Goal: Check status: Check status

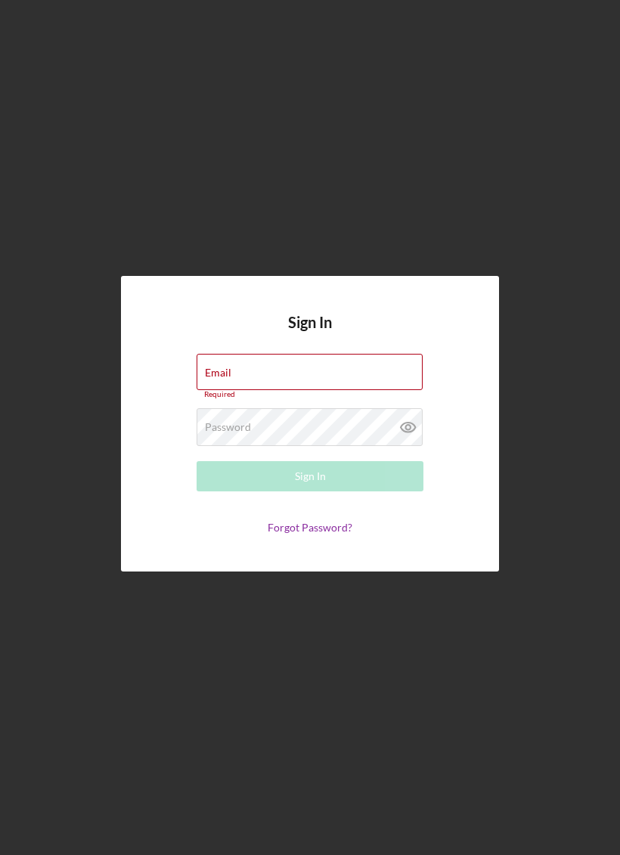
type input "[EMAIL_ADDRESS][DOMAIN_NAME]"
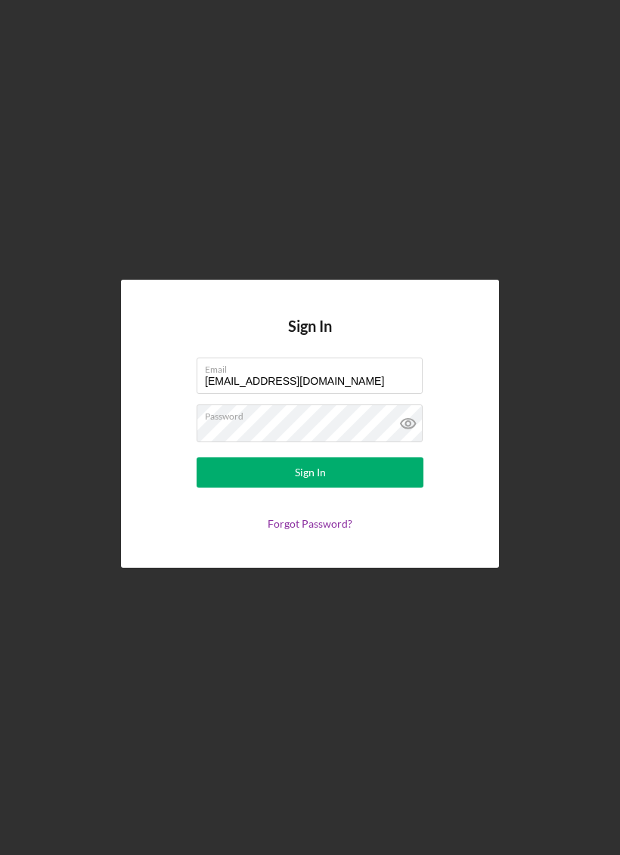
click at [331, 487] on button "Sign In" at bounding box center [309, 472] width 227 height 30
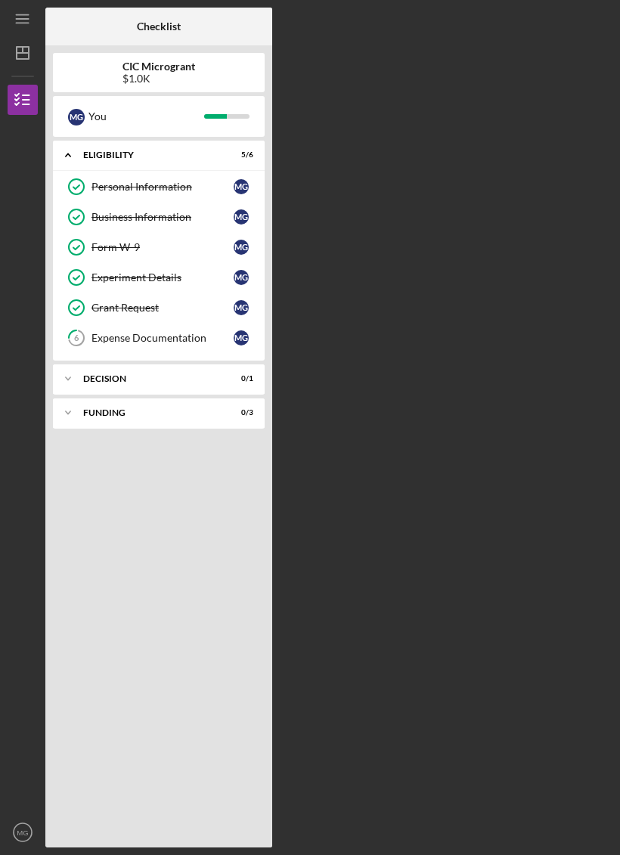
click at [110, 331] on link "6 Expense Documentation M G" at bounding box center [158, 338] width 196 height 30
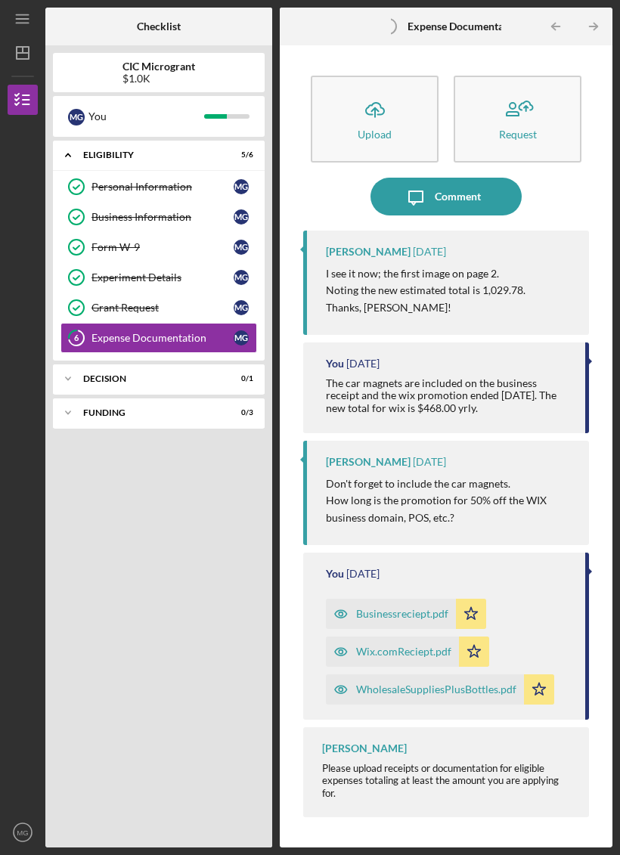
click at [97, 343] on div "Expense Documentation" at bounding box center [162, 338] width 142 height 12
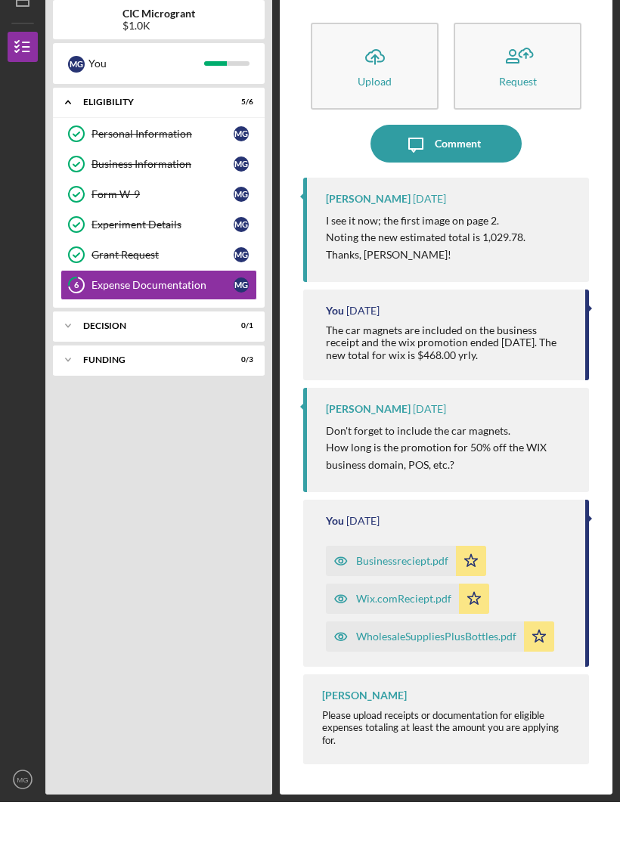
click at [97, 342] on div "Icon/Expander ELIGIBILITY 5 / 6 Personal Information Personal Information M G B…" at bounding box center [159, 490] width 212 height 699
click at [78, 363] on icon "Icon/Expander" at bounding box center [68, 378] width 30 height 30
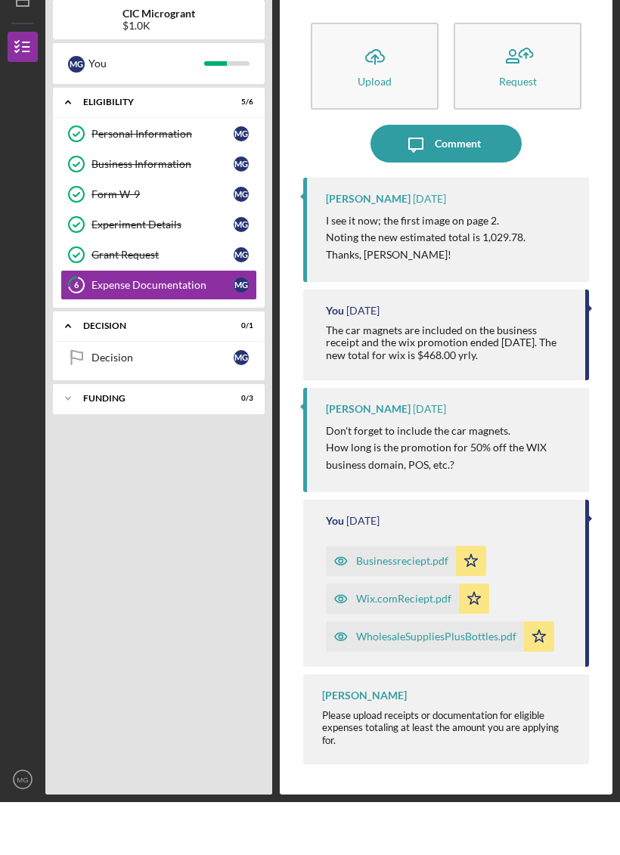
click at [101, 404] on div "Decision" at bounding box center [162, 410] width 142 height 12
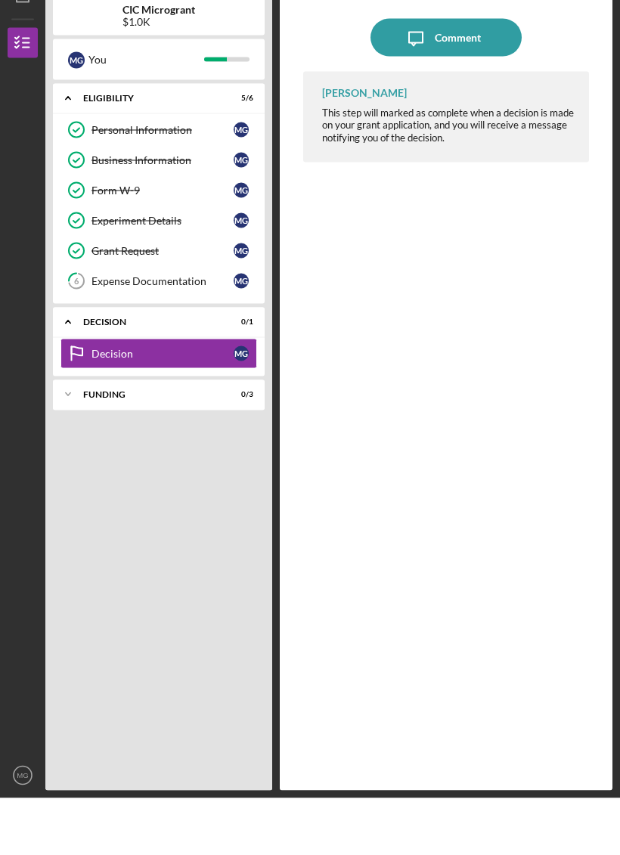
scroll to position [29, 0]
click at [118, 436] on div "Icon/Expander FUNDING 0 / 3" at bounding box center [159, 451] width 212 height 30
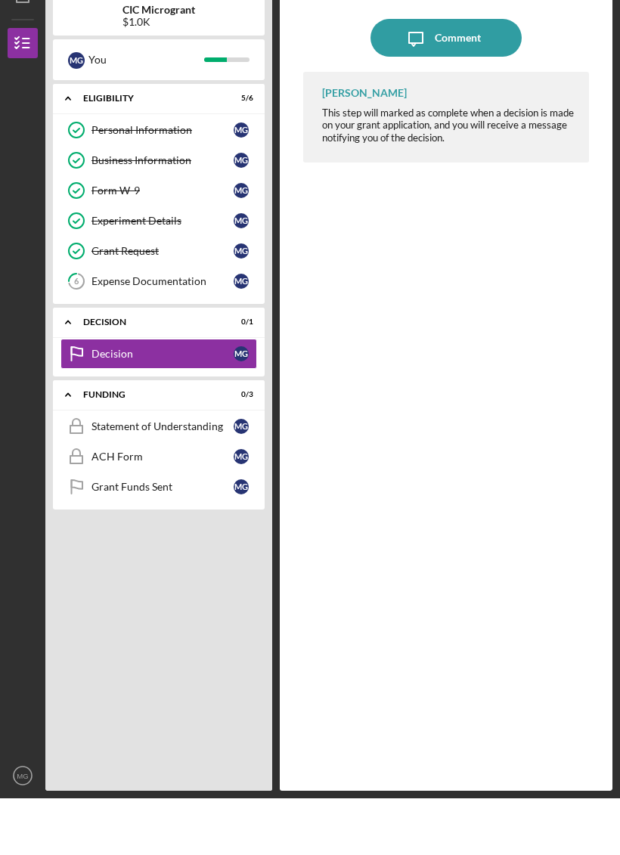
click at [113, 477] on div "Statement of Understanding" at bounding box center [162, 483] width 142 height 12
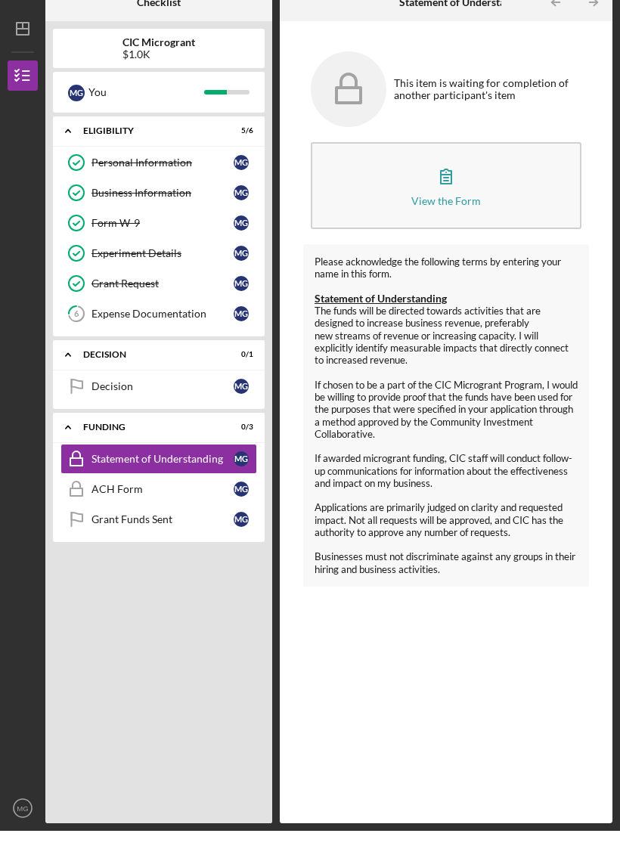
click at [524, 166] on button "View the Form Form" at bounding box center [446, 209] width 271 height 87
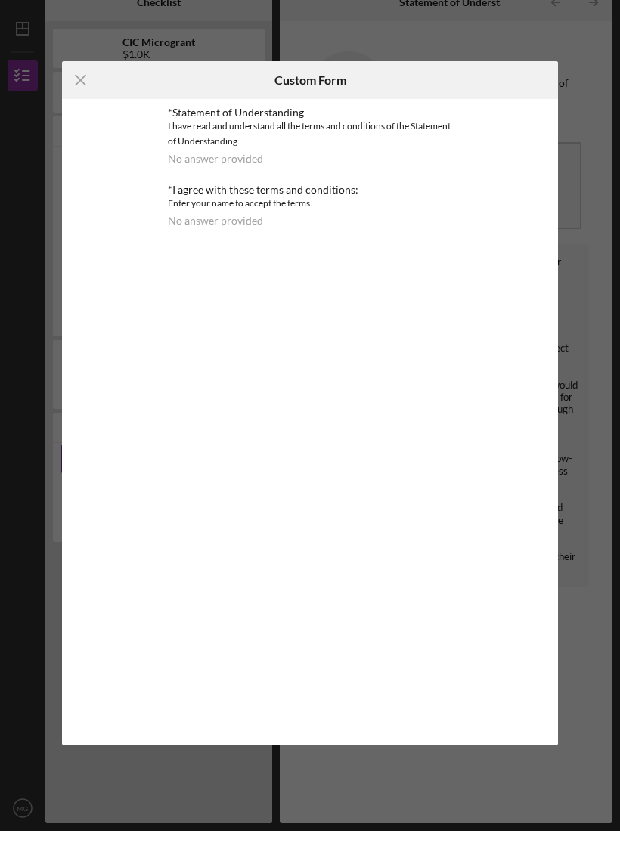
click at [98, 363] on div "Icon/Menu Close Custom Form *Statement of Understanding I have read and underst…" at bounding box center [310, 427] width 496 height 684
click at [82, 93] on icon "Icon/Menu Close" at bounding box center [81, 104] width 38 height 38
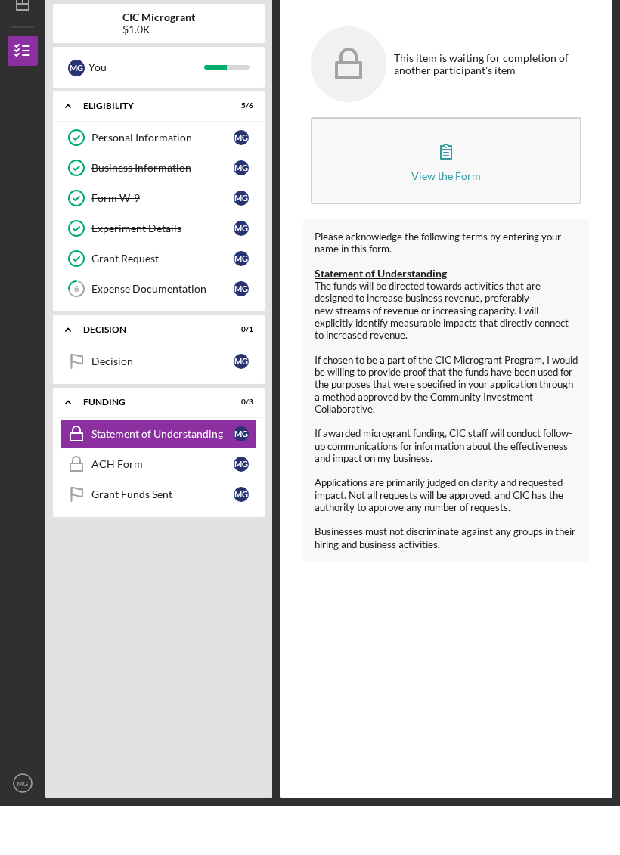
click at [119, 498] on link "ACH Form ACH Form M G" at bounding box center [158, 513] width 196 height 30
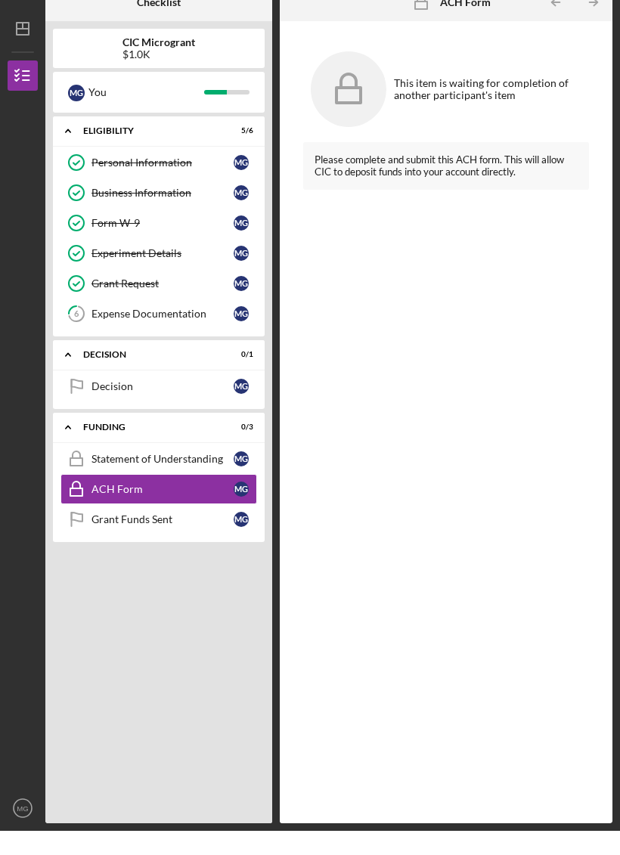
click at [141, 528] on link "Grant Funds Sent Grant Funds Sent M G" at bounding box center [158, 543] width 196 height 30
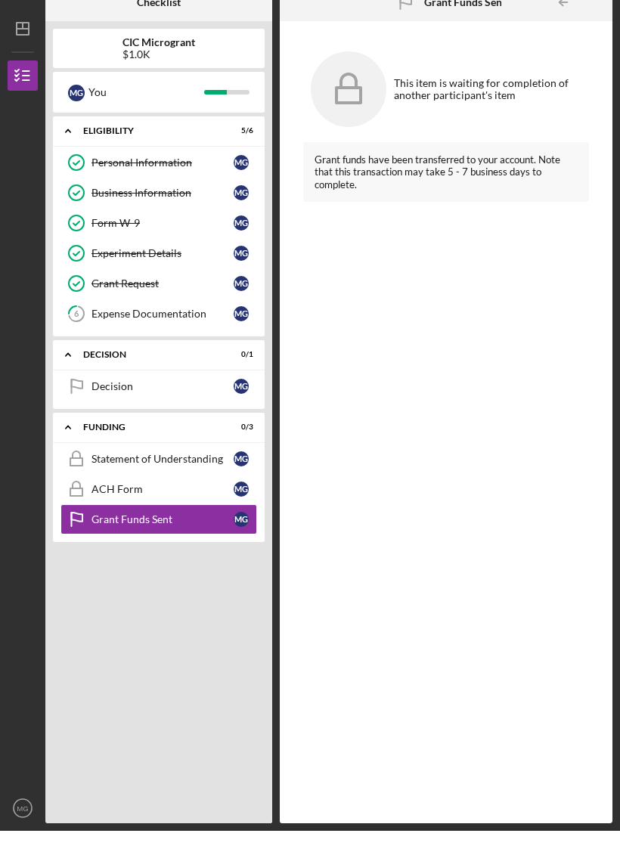
click at [111, 498] on link "ACH Form ACH Form M G" at bounding box center [158, 513] width 196 height 30
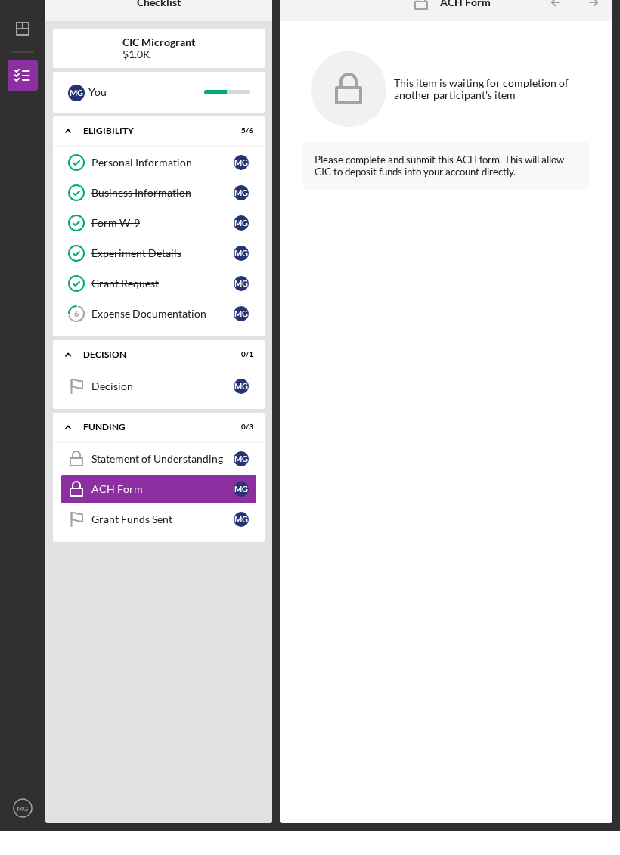
click at [125, 528] on link "Grant Funds Sent Grant Funds Sent M G" at bounding box center [158, 543] width 196 height 30
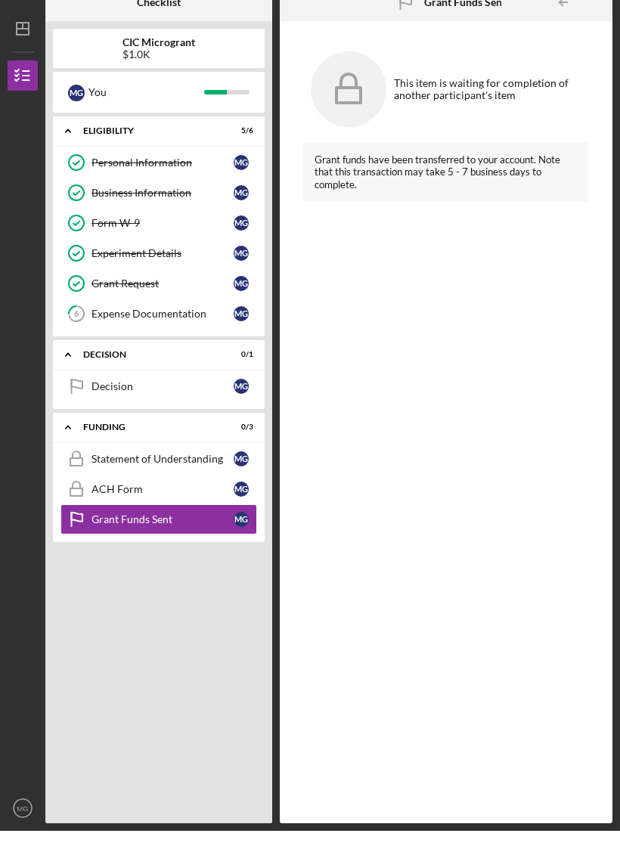
click at [17, 103] on polyline "button" at bounding box center [17, 104] width 4 height 2
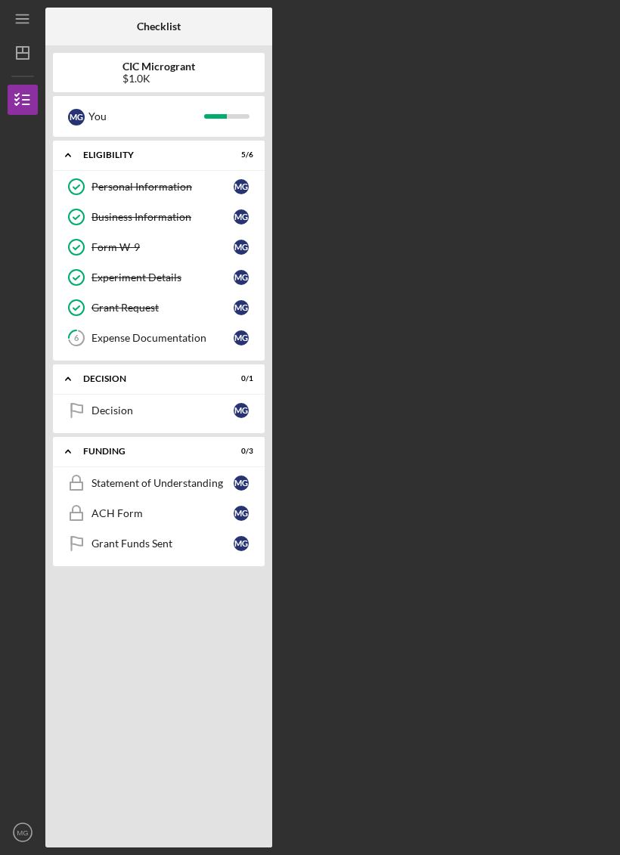
click at [8, 48] on icon "Icon/Dashboard" at bounding box center [23, 53] width 38 height 38
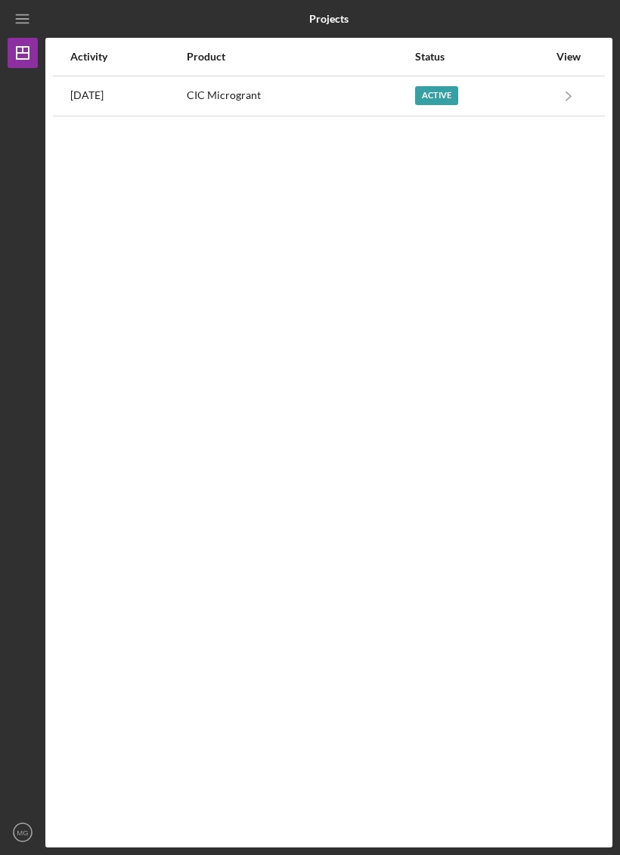
click at [23, 21] on icon "Icon/Menu" at bounding box center [23, 19] width 34 height 34
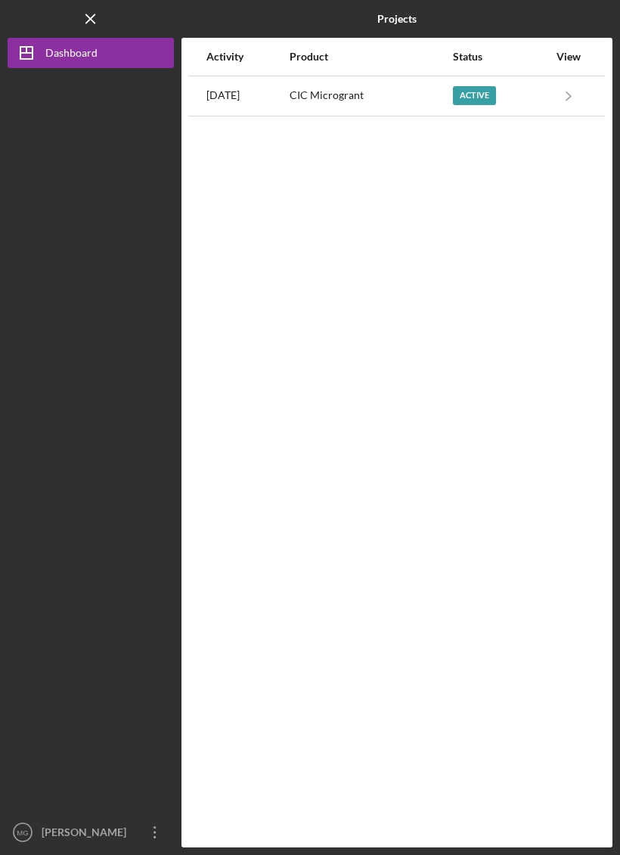
click at [91, 19] on line "button" at bounding box center [90, 18] width 8 height 8
